Goal: Transaction & Acquisition: Purchase product/service

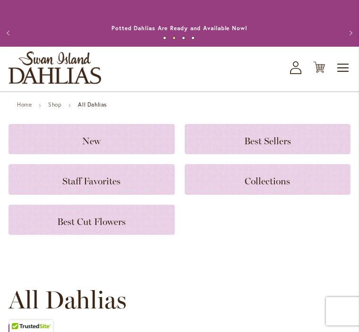
click at [62, 181] on div "Staff Favorites" at bounding box center [92, 179] width 166 height 30
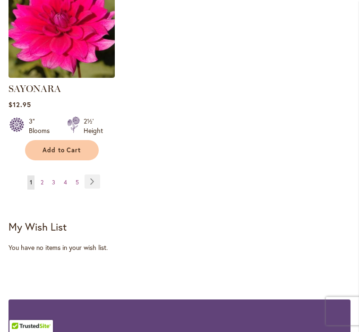
scroll to position [1299, 0]
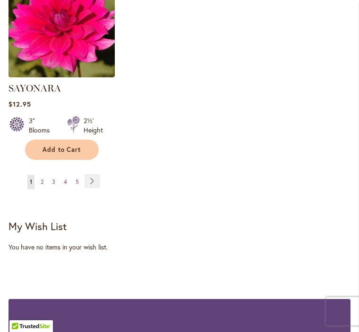
click at [91, 176] on link "Page Next" at bounding box center [93, 181] width 16 height 14
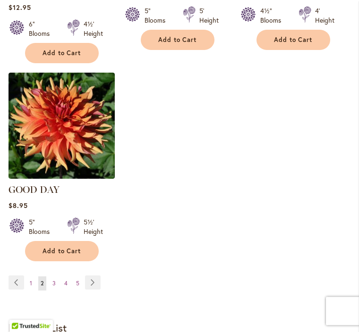
scroll to position [1198, 0]
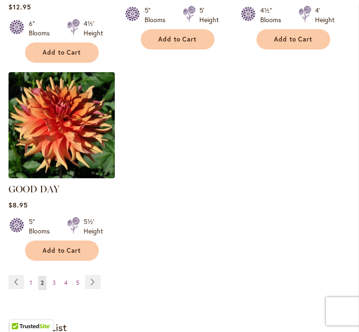
click at [92, 278] on link "Page Next" at bounding box center [93, 282] width 16 height 14
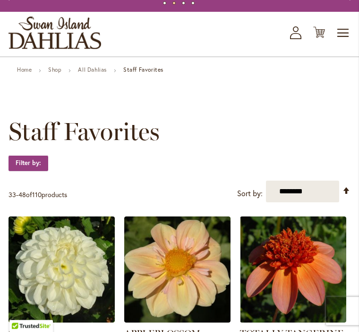
scroll to position [37, 0]
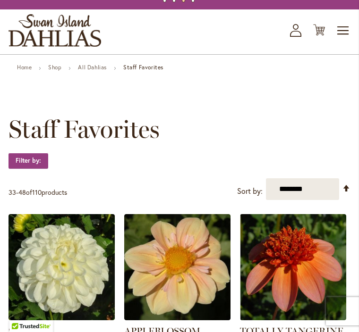
click at [347, 194] on link "Set Descending Direction" at bounding box center [346, 188] width 8 height 11
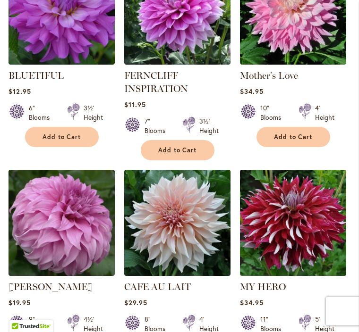
scroll to position [292, 0]
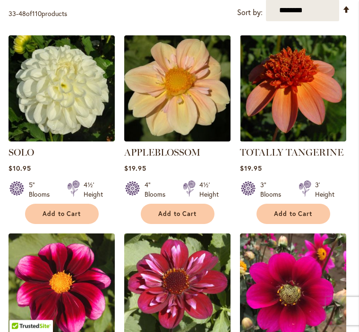
scroll to position [216, 0]
click at [53, 159] on strong "SOLO" at bounding box center [62, 152] width 106 height 13
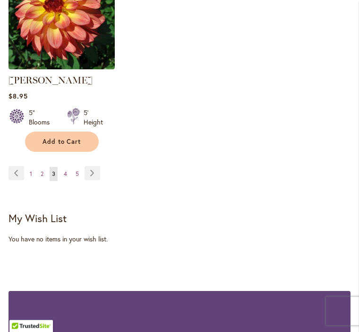
scroll to position [1295, 0]
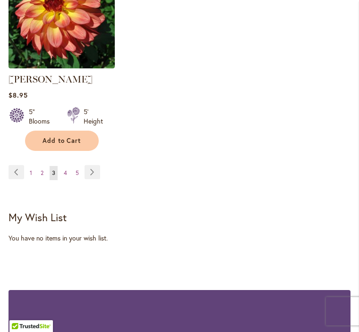
click at [93, 166] on link "Page Next" at bounding box center [93, 172] width 16 height 14
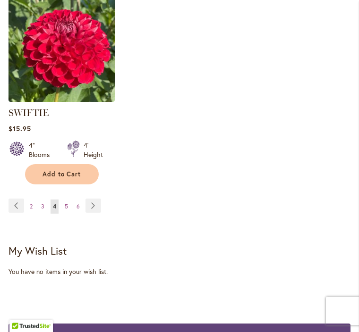
scroll to position [1261, 0]
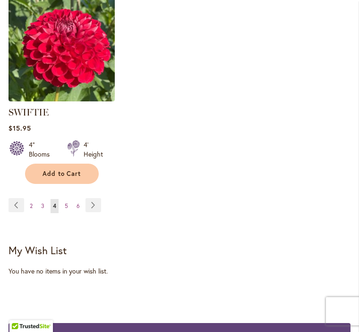
click at [87, 201] on link "Page Next" at bounding box center [93, 205] width 16 height 14
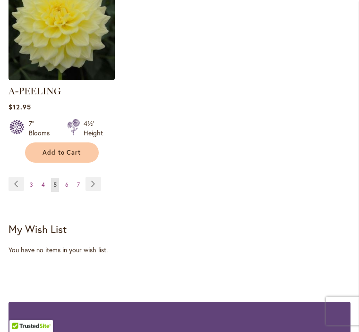
scroll to position [1295, 0]
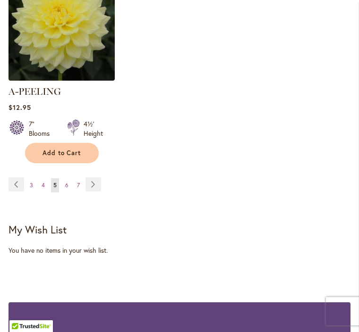
click at [92, 178] on link "Page Next" at bounding box center [93, 185] width 16 height 14
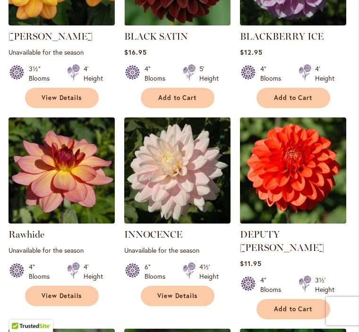
scroll to position [743, 0]
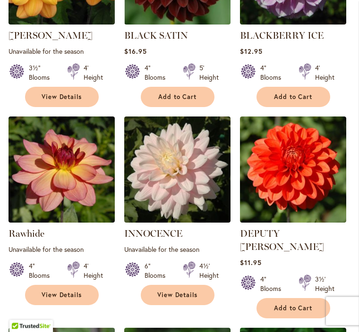
click at [340, 223] on img at bounding box center [293, 170] width 106 height 106
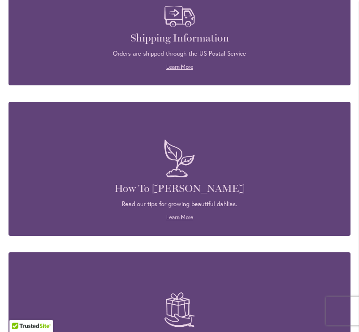
scroll to position [1665, 0]
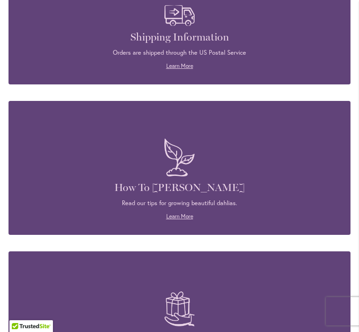
click at [176, 199] on p "Read our tips for growing beautiful dahlias." at bounding box center [180, 203] width 314 height 9
click at [173, 213] on link "Learn More" at bounding box center [179, 216] width 27 height 7
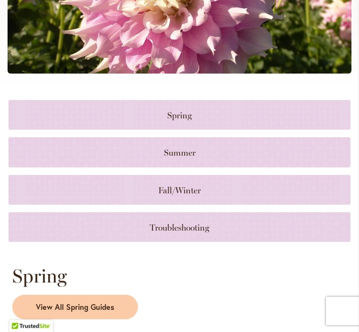
scroll to position [387, 0]
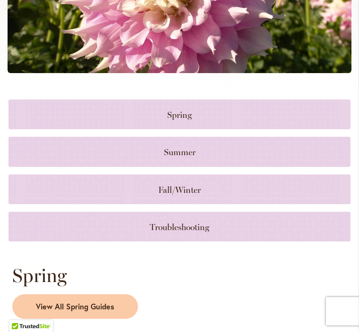
click at [170, 157] on link at bounding box center [180, 152] width 342 height 30
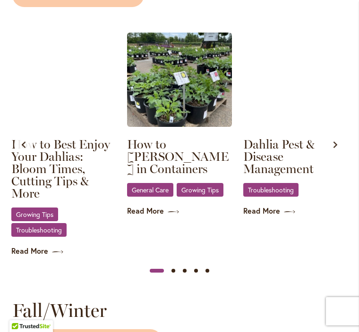
scroll to position [1034, 0]
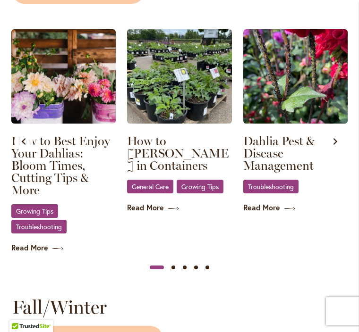
click at [38, 204] on link "Growing Tips" at bounding box center [34, 211] width 47 height 14
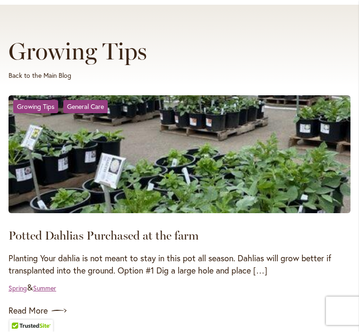
scroll to position [102, 0]
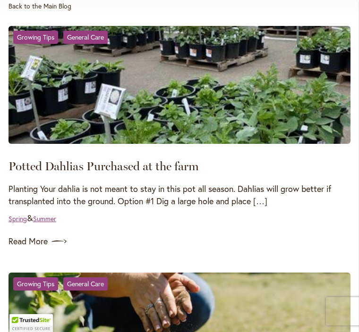
scroll to position [172, 0]
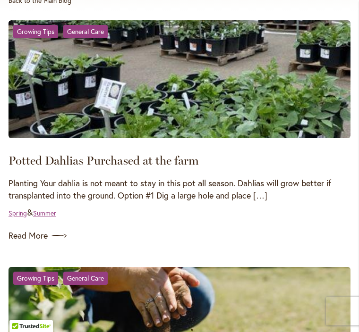
click at [258, 202] on p "Planting Your dahlia is not meant to stay in this pot all season. Dahlias will …" at bounding box center [180, 190] width 342 height 24
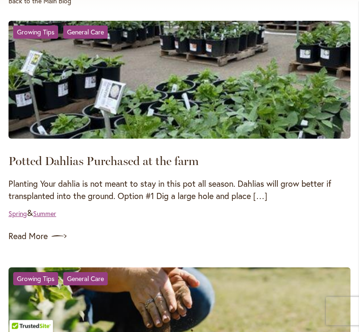
click at [261, 214] on div "Potted Dahlias Purchased at the farm Planting Your dahlia is not meant to stay …" at bounding box center [180, 120] width 342 height 199
click at [260, 202] on p "Planting Your dahlia is not meant to stay in this pot all season. Dahlias will …" at bounding box center [180, 190] width 342 height 24
click at [204, 202] on p "Planting Your dahlia is not meant to stay in this pot all season. Dahlias will …" at bounding box center [180, 190] width 342 height 24
click at [130, 202] on p "Planting Your dahlia is not meant to stay in this pot all season. Dahlias will …" at bounding box center [180, 190] width 342 height 24
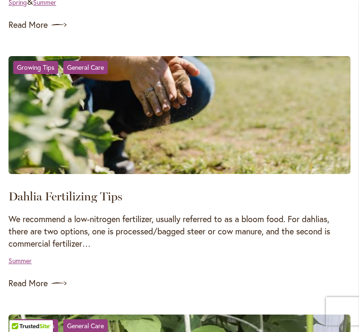
scroll to position [400, 0]
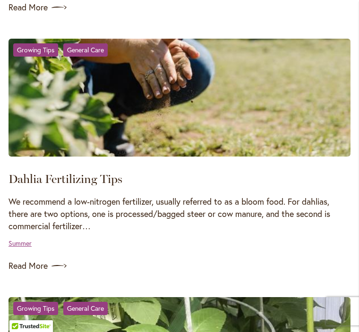
click at [33, 274] on link "Read More" at bounding box center [180, 266] width 342 height 15
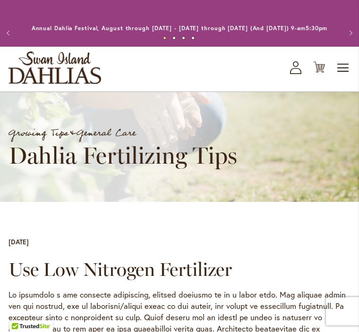
click at [113, 167] on h1 "Dahlia Fertilizing Tips" at bounding box center [143, 155] width 269 height 27
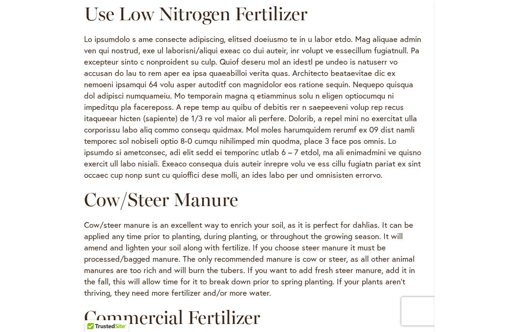
scroll to position [77, 0]
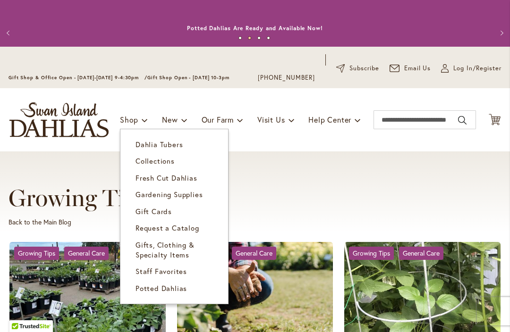
click at [145, 193] on span "Gardening Supplies" at bounding box center [169, 194] width 67 height 9
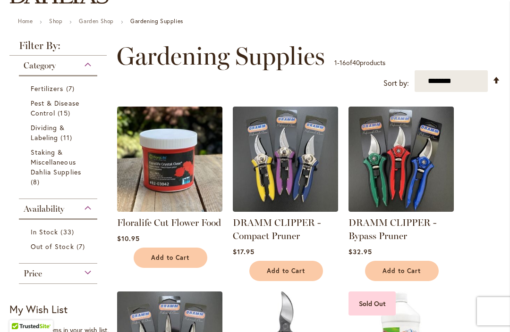
scroll to position [134, 0]
click at [50, 157] on link "Staking & Miscellaneous Dahlia Supplies 8 items" at bounding box center [59, 167] width 57 height 40
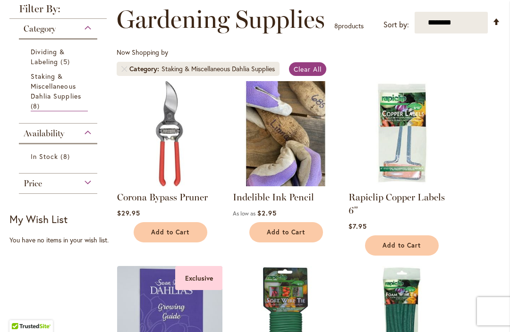
scroll to position [172, 0]
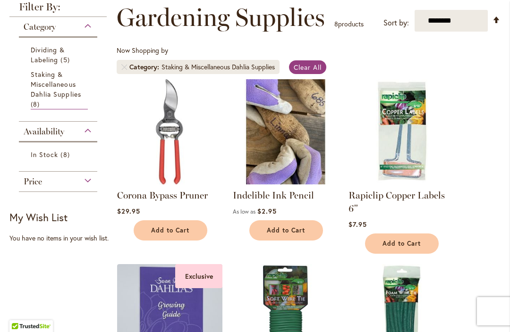
click at [285, 227] on span "Add to Cart" at bounding box center [286, 231] width 39 height 8
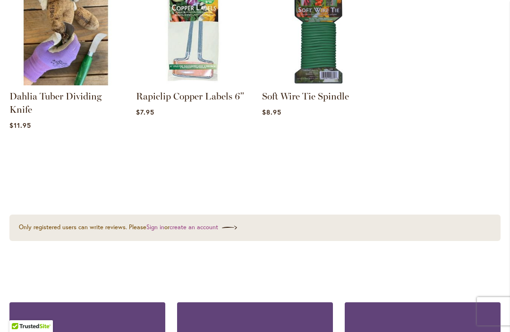
scroll to position [1647, 0]
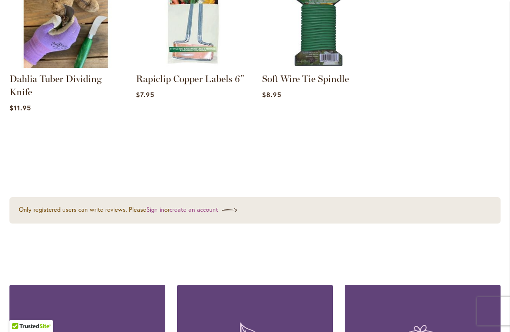
click at [211, 210] on link "create an account" at bounding box center [204, 210] width 68 height 8
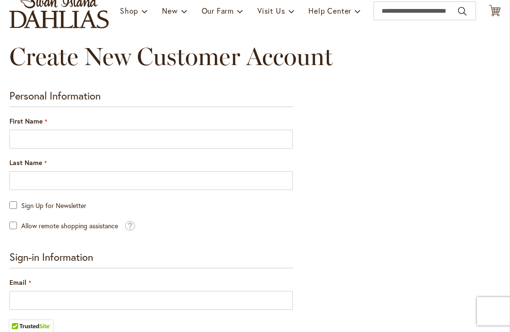
scroll to position [146, 0]
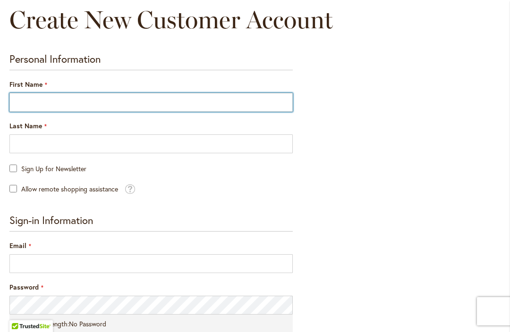
click at [36, 102] on input "First Name" at bounding box center [150, 102] width 283 height 19
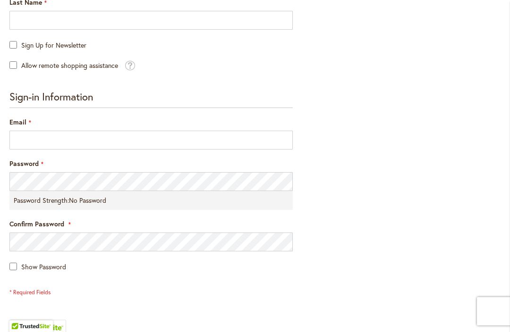
scroll to position [274, 0]
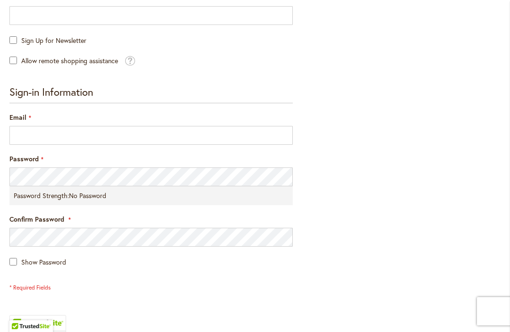
type input "*****"
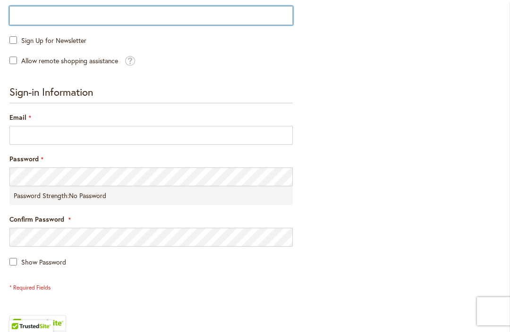
click at [28, 16] on input "Last Name" at bounding box center [150, 15] width 283 height 19
type input "*****"
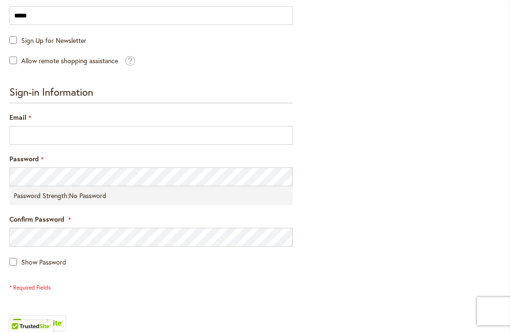
click at [5, 38] on main "Create New Customer Account Personal Information First Name ***** Last Name ***…" at bounding box center [255, 172] width 508 height 590
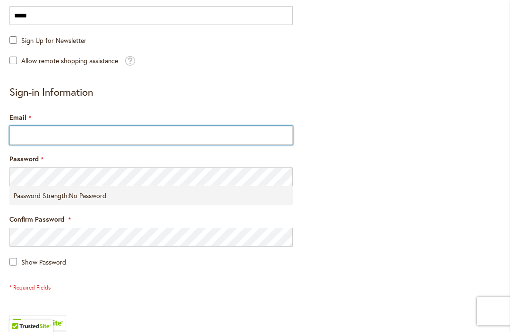
click at [39, 136] on input "Email" at bounding box center [150, 135] width 283 height 19
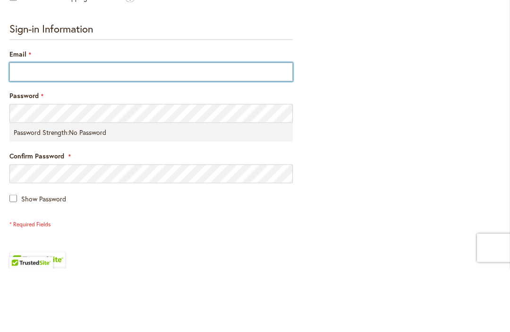
type input "**********"
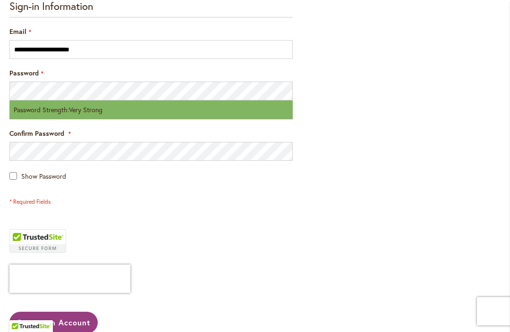
scroll to position [366, 0]
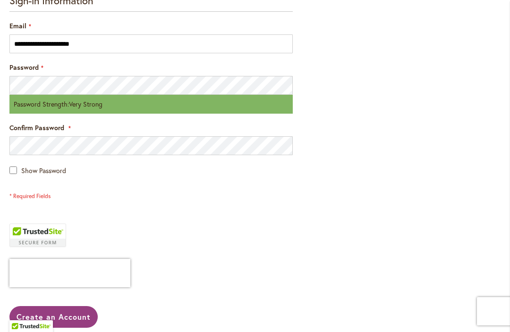
click at [6, 88] on main "Create New Customer Account Personal Information First Name ***** Last Name ***…" at bounding box center [255, 81] width 508 height 590
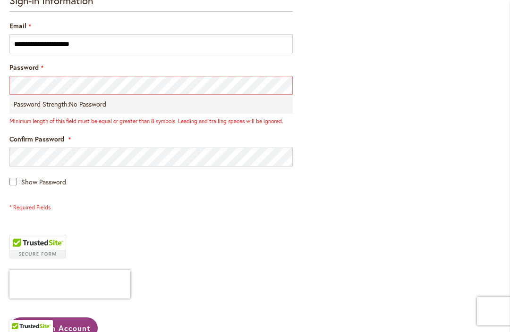
click at [256, 135] on div "Confirm Password" at bounding box center [150, 151] width 283 height 32
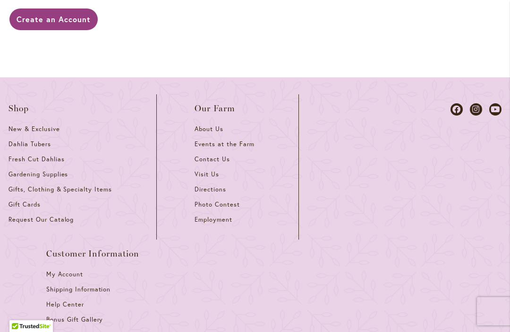
scroll to position [668, 0]
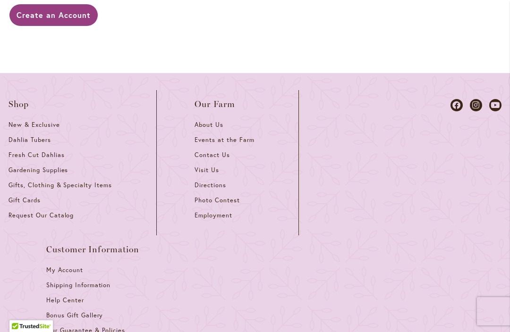
click at [62, 15] on span "Create an Account" at bounding box center [54, 15] width 74 height 10
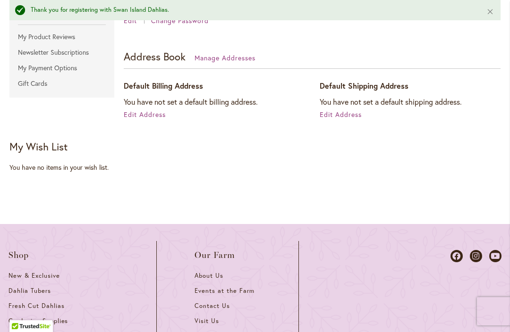
scroll to position [289, 0]
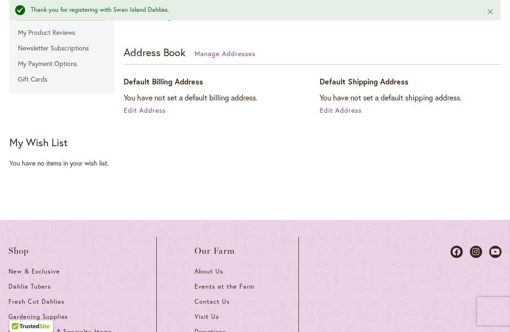
click at [153, 106] on span "Edit Address" at bounding box center [145, 110] width 42 height 9
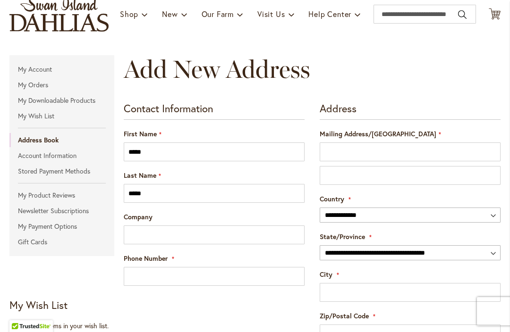
scroll to position [106, 0]
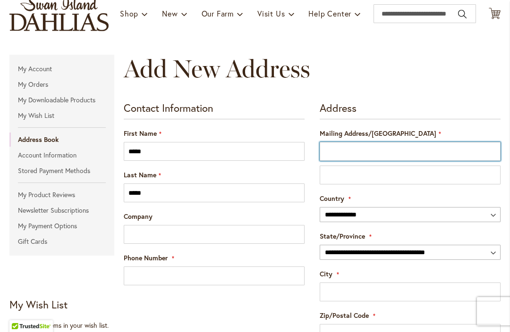
click at [350, 143] on input "Mailing Address/[GEOGRAPHIC_DATA]" at bounding box center [410, 151] width 181 height 19
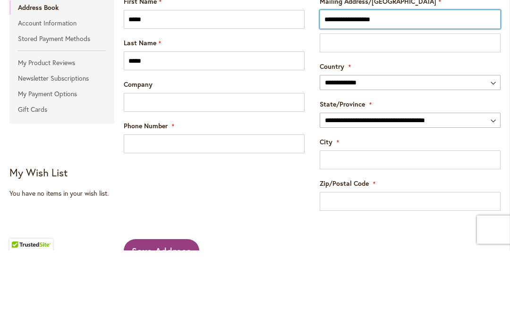
scroll to position [171, 0]
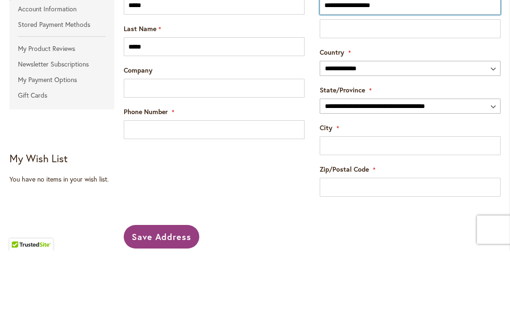
type input "**********"
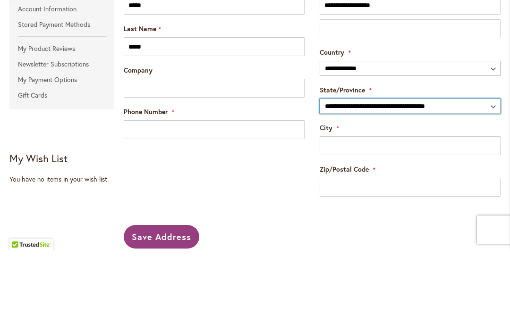
click at [355, 180] on select "**********" at bounding box center [410, 187] width 181 height 15
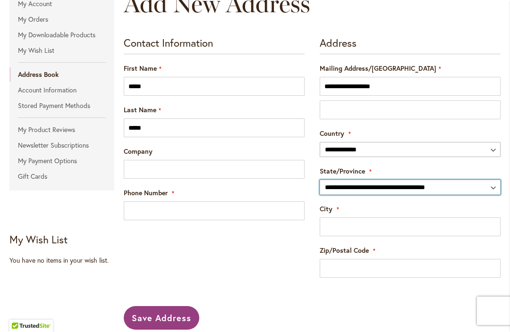
click at [337, 184] on select "**********" at bounding box center [410, 187] width 181 height 15
select select "**"
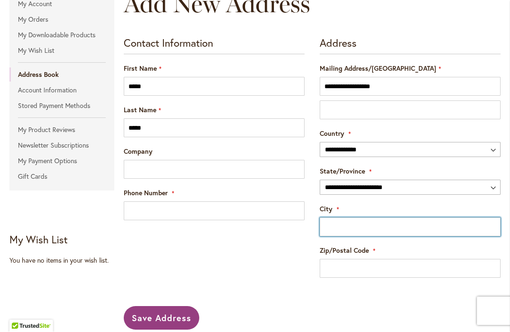
click at [327, 223] on input "City" at bounding box center [410, 227] width 181 height 19
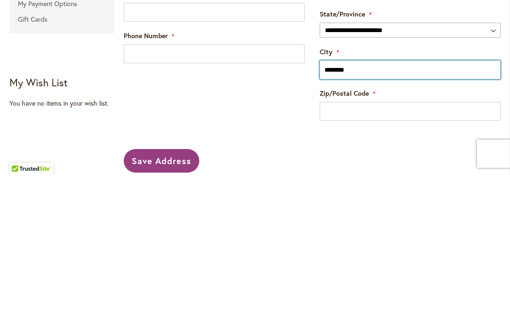
type input "********"
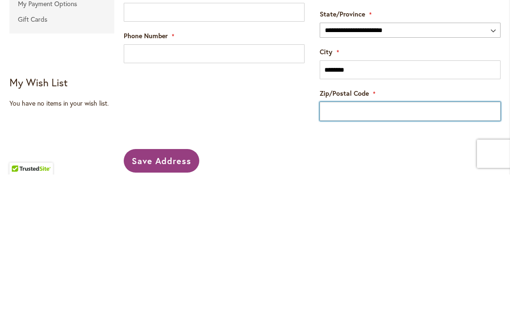
click at [340, 260] on input "Zip/Postal Code" at bounding box center [410, 269] width 181 height 19
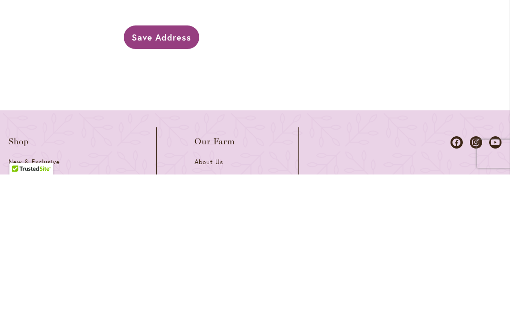
scroll to position [292, 0]
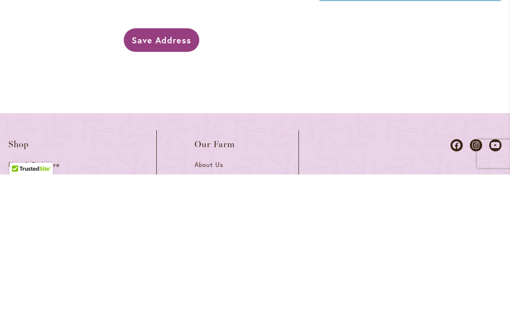
type input "*****"
click at [156, 192] on span "Save Address" at bounding box center [162, 197] width 60 height 11
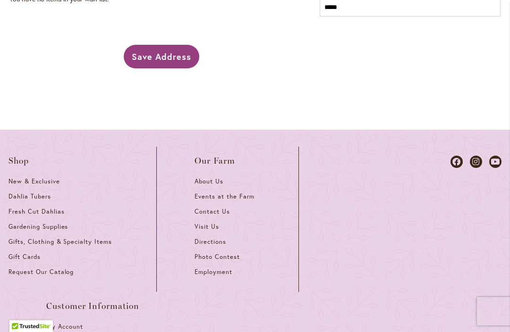
scroll to position [436, 0]
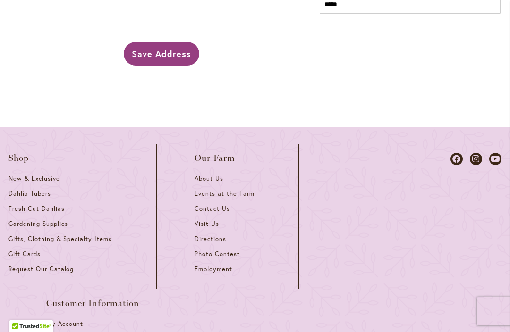
type input "**********"
click at [159, 56] on span "Save Address" at bounding box center [162, 53] width 60 height 11
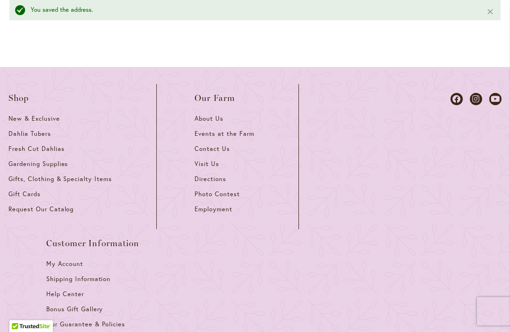
scroll to position [449, 0]
click at [205, 157] on link "Contact Us" at bounding box center [228, 152] width 66 height 15
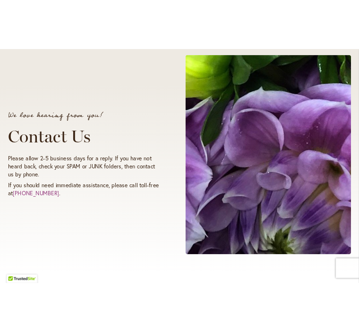
scroll to position [171, 0]
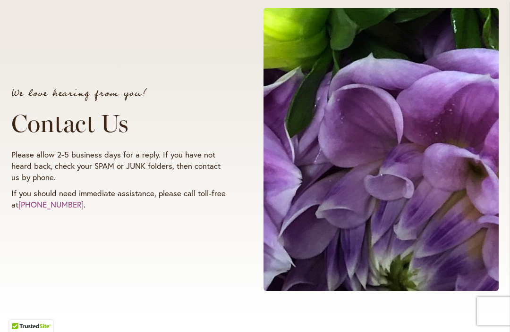
click at [419, 210] on span at bounding box center [381, 149] width 235 height 283
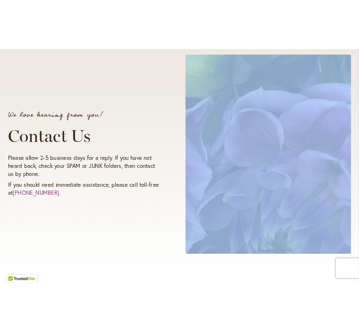
scroll to position [0, 0]
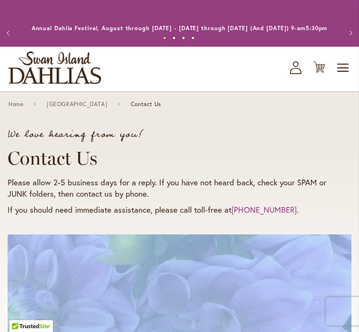
click at [327, 71] on div "Toggle Nav Shop All Shop Dahlia Tubers Collections Fresh Cut Dahlias Gardening …" at bounding box center [179, 69] width 359 height 45
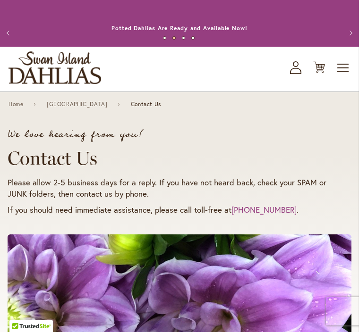
click at [314, 73] on icon "Cart .cls-1 { fill: #231f20; }" at bounding box center [319, 67] width 12 height 12
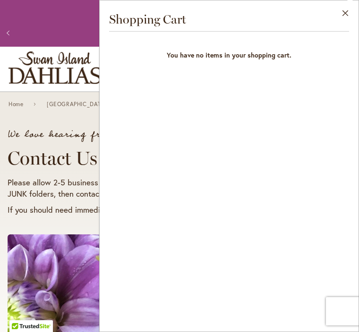
click at [70, 138] on p "We love hearing from you!" at bounding box center [170, 134] width 325 height 9
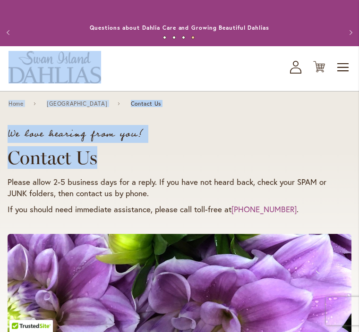
scroll to position [819, 0]
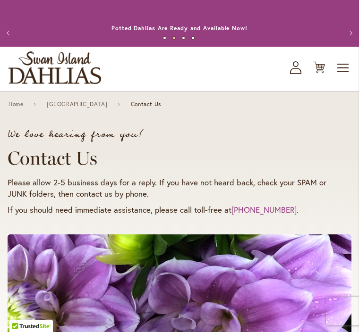
scroll to position [0, 0]
click at [176, 28] on link "Annual Dahlia Festival, August through [DATE] - [DATE] through [DATE] (And [DAT…" at bounding box center [180, 28] width 296 height 7
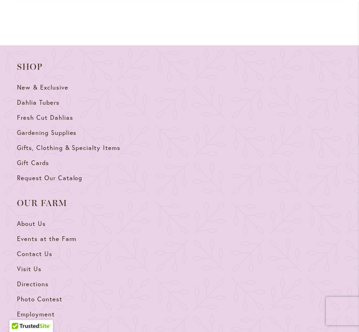
scroll to position [621, 0]
click at [32, 107] on span "Dahlia Tubers" at bounding box center [38, 103] width 43 height 8
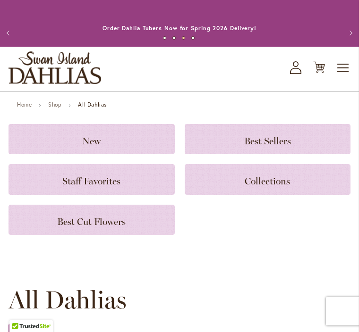
click at [89, 235] on div "Best Cut Flowers" at bounding box center [92, 220] width 166 height 30
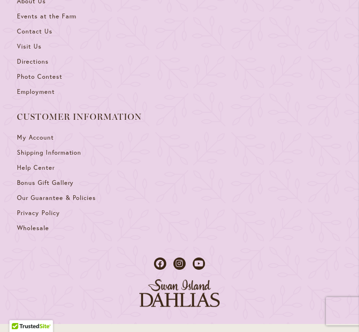
scroll to position [2250, 0]
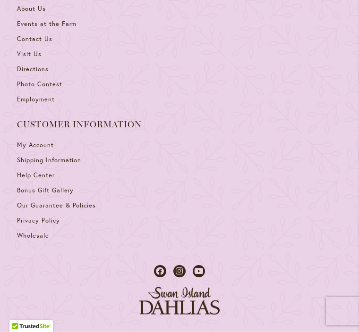
click at [36, 141] on span "My Account" at bounding box center [35, 145] width 37 height 8
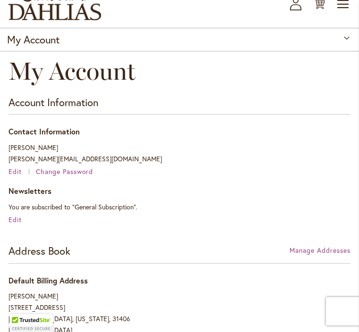
scroll to position [71, 0]
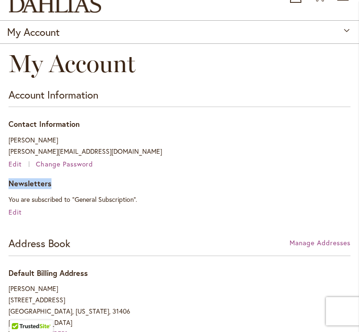
click at [247, 146] on p "Nancy Fuqua [EMAIL_ADDRESS][DOMAIN_NAME]" at bounding box center [180, 146] width 342 height 23
click at [102, 169] on div "Edit Change Password" at bounding box center [180, 164] width 342 height 9
click at [17, 169] on span "Edit" at bounding box center [15, 164] width 13 height 9
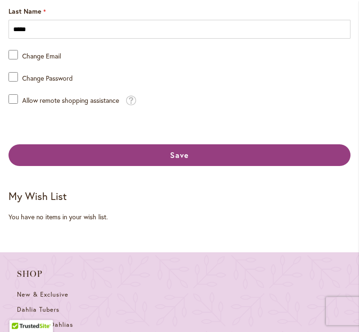
scroll to position [223, 0]
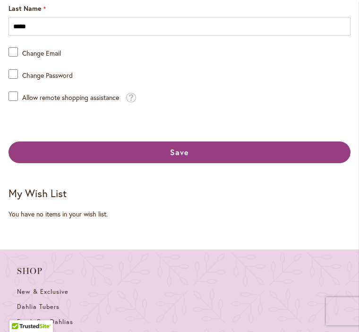
click at [163, 155] on button "Save" at bounding box center [180, 153] width 342 height 22
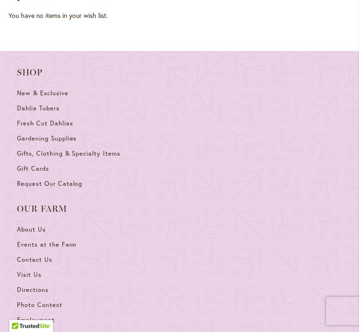
scroll to position [579, 0]
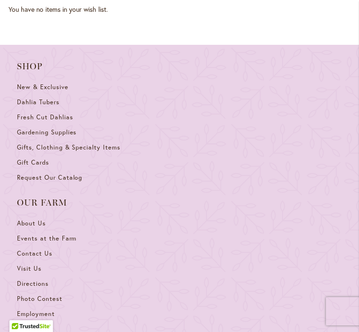
click at [49, 91] on span "New & Exclusive" at bounding box center [42, 87] width 51 height 8
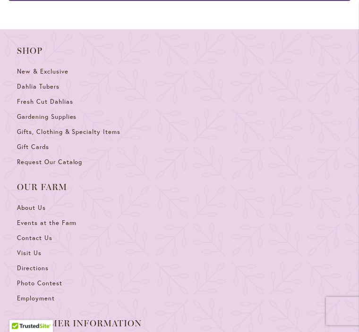
scroll to position [1006, 0]
click at [52, 91] on span "Dahlia Tubers" at bounding box center [38, 87] width 43 height 8
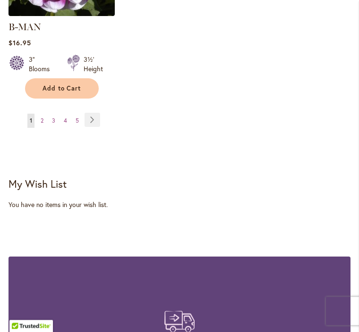
scroll to position [1481, 0]
click at [93, 117] on link "Page Next" at bounding box center [93, 120] width 16 height 14
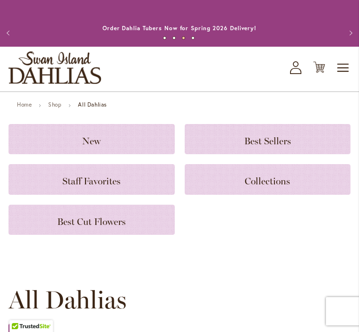
click at [118, 228] on span "Best Cut Flowers" at bounding box center [91, 221] width 68 height 11
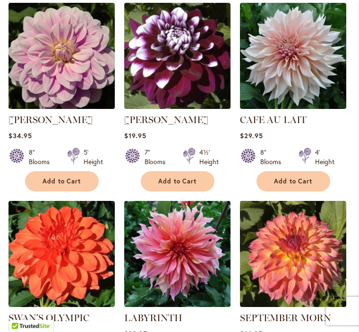
scroll to position [249, 0]
click at [293, 184] on button "Add to Cart" at bounding box center [293, 181] width 74 height 20
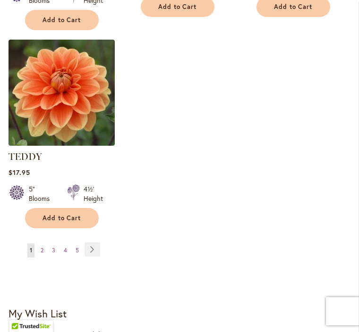
scroll to position [1257, 0]
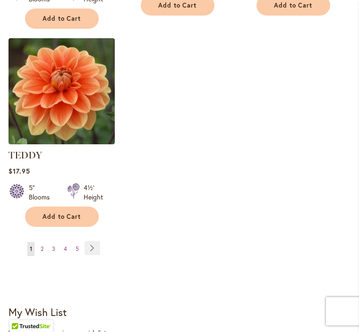
click at [94, 242] on link "Page Next" at bounding box center [93, 248] width 16 height 14
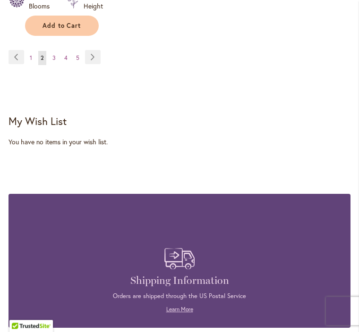
scroll to position [1411, 0]
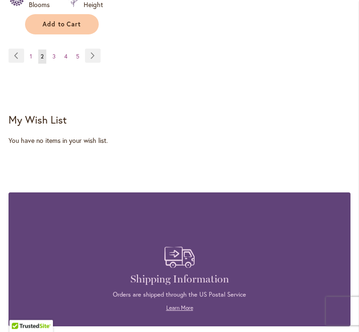
click at [93, 63] on link "Page Next" at bounding box center [93, 56] width 16 height 14
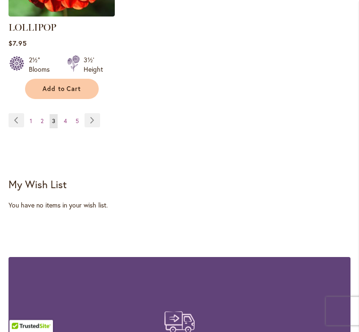
scroll to position [1373, 0]
click at [93, 113] on link "Page Next" at bounding box center [93, 120] width 16 height 14
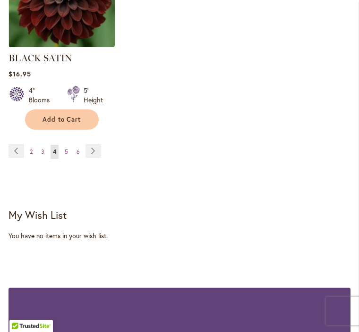
scroll to position [1342, 0]
click at [99, 148] on link "Page Next" at bounding box center [93, 151] width 16 height 14
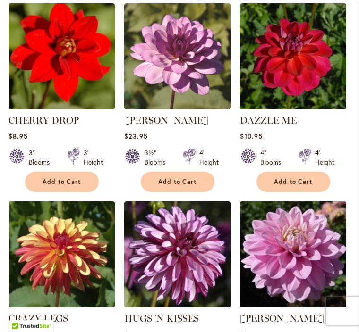
scroll to position [447, 0]
click at [66, 186] on span "Add to Cart" at bounding box center [62, 182] width 39 height 8
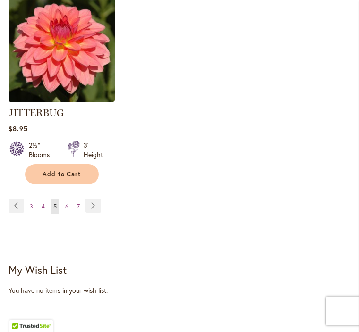
scroll to position [1273, 0]
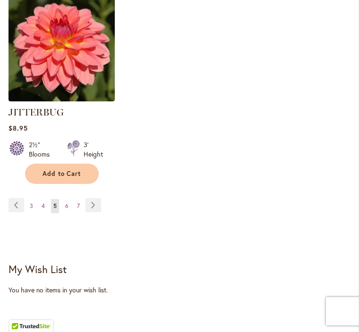
click at [99, 213] on link "Page Next" at bounding box center [93, 205] width 16 height 14
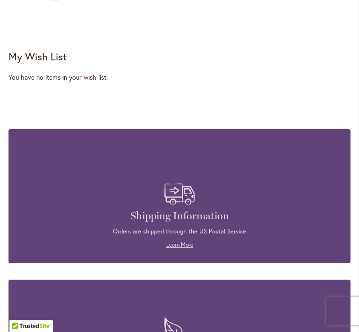
scroll to position [1527, 0]
